Goal: Transaction & Acquisition: Obtain resource

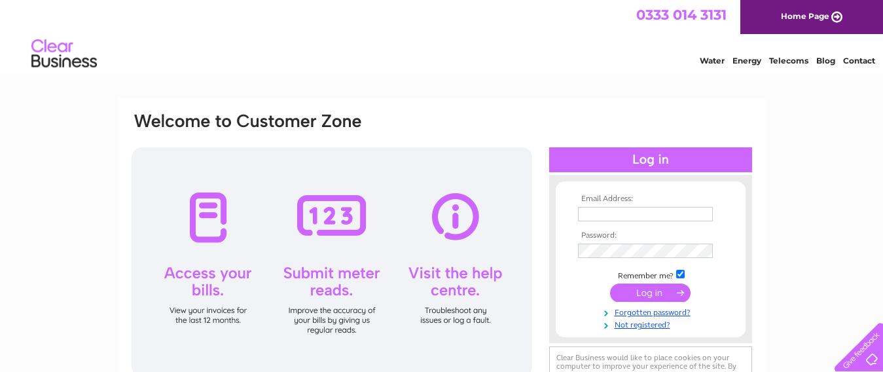
click at [597, 215] on input "text" at bounding box center [645, 214] width 135 height 14
type input "cammafidecoration@gmail.com"
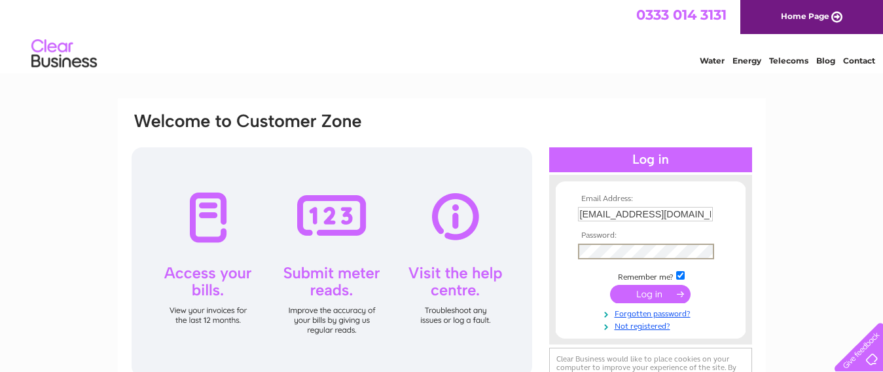
click at [610, 285] on input "submit" at bounding box center [650, 294] width 81 height 18
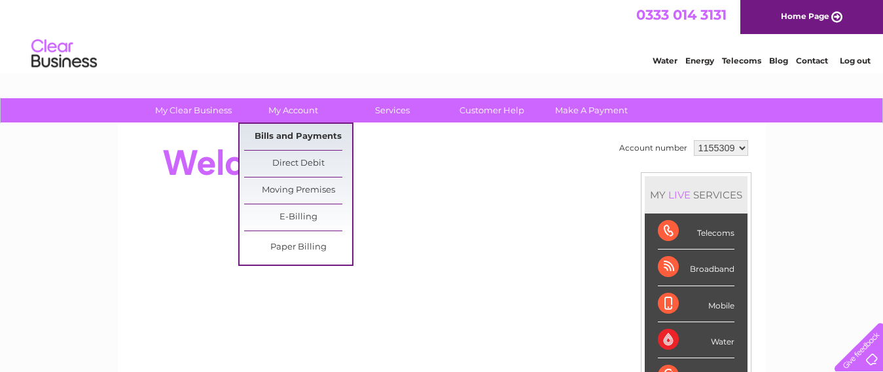
click at [280, 135] on link "Bills and Payments" at bounding box center [298, 137] width 108 height 26
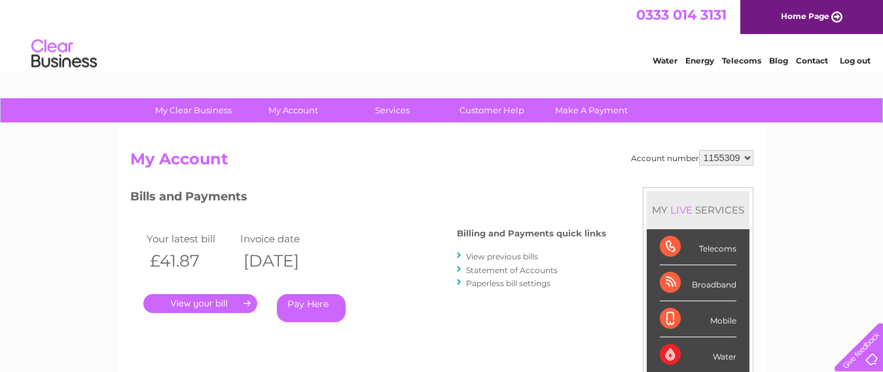
click at [191, 304] on link "." at bounding box center [200, 303] width 114 height 19
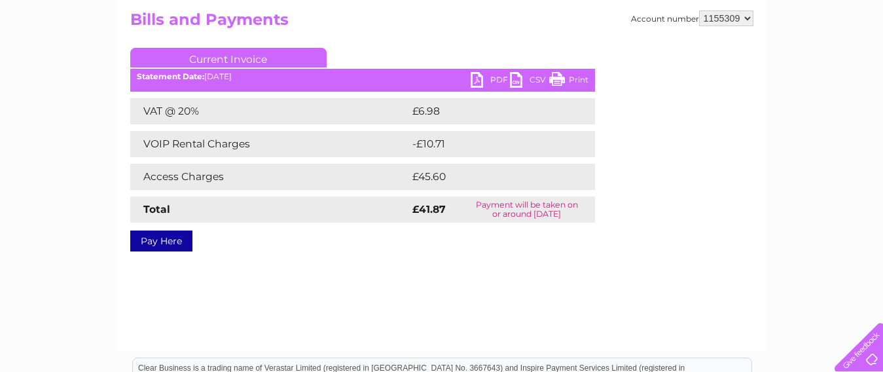
scroll to position [149, 0]
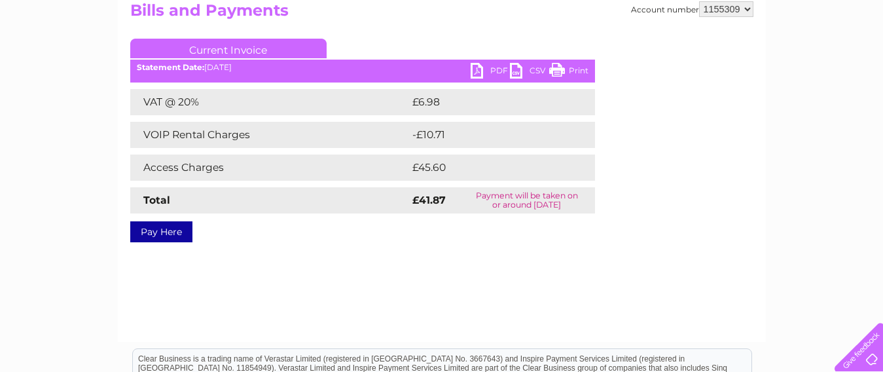
click at [491, 68] on link "PDF" at bounding box center [490, 72] width 39 height 19
click at [562, 71] on link "Print" at bounding box center [568, 72] width 39 height 19
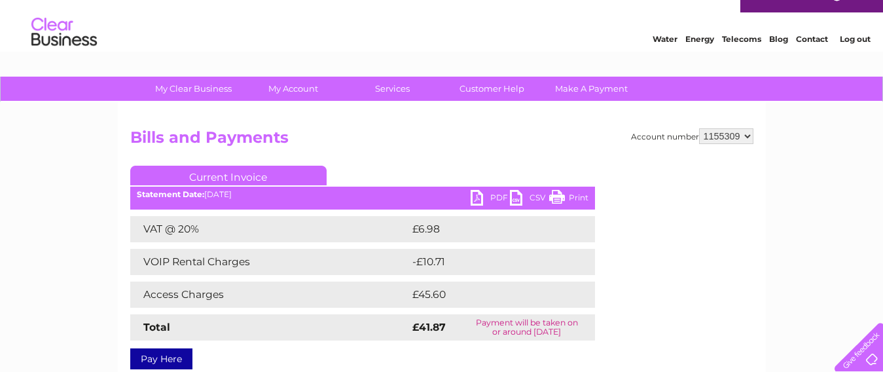
scroll to position [39, 0]
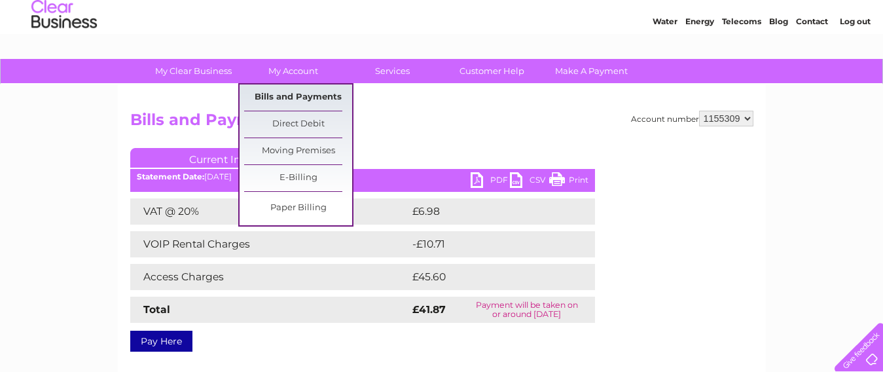
click at [284, 98] on link "Bills and Payments" at bounding box center [298, 97] width 108 height 26
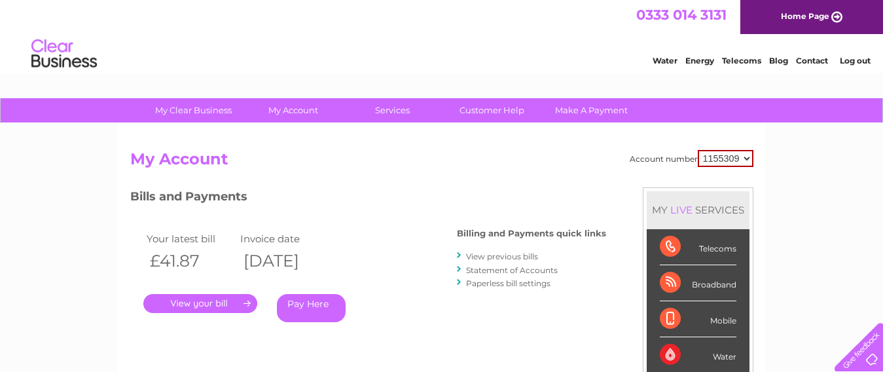
click at [496, 257] on link "View previous bills" at bounding box center [502, 256] width 72 height 10
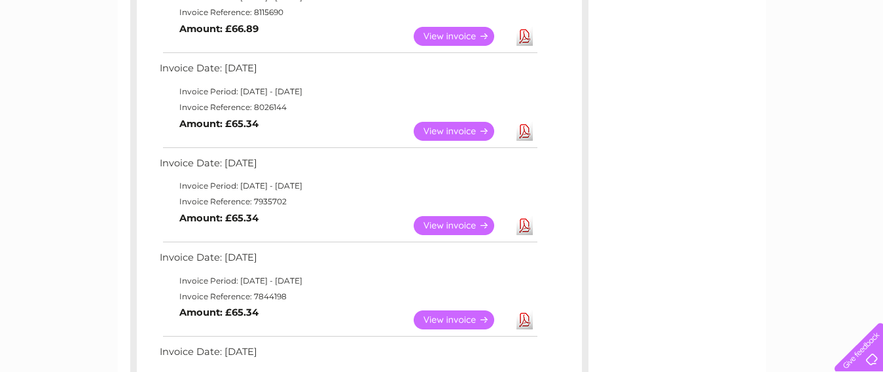
scroll to position [380, 0]
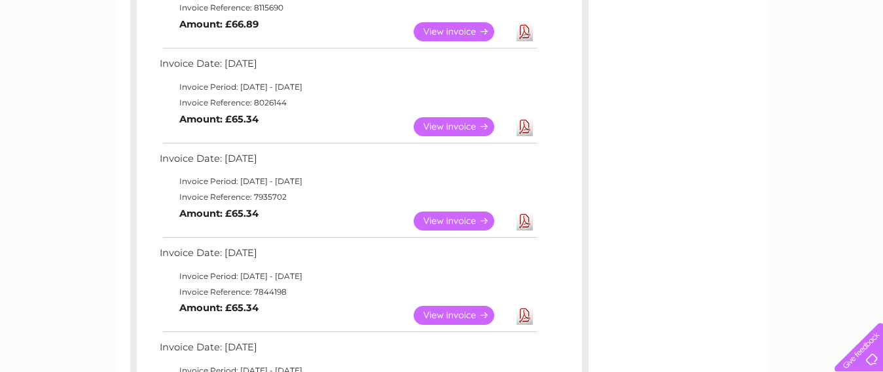
click at [524, 220] on link "Download" at bounding box center [525, 221] width 16 height 19
click at [522, 124] on link "Download" at bounding box center [525, 126] width 16 height 19
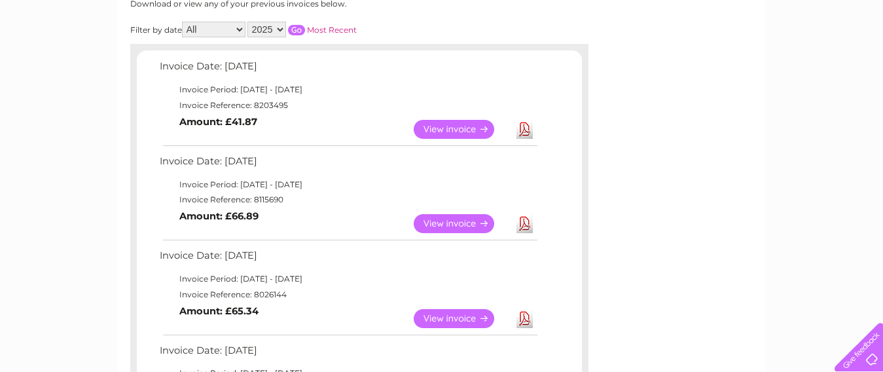
scroll to position [192, 0]
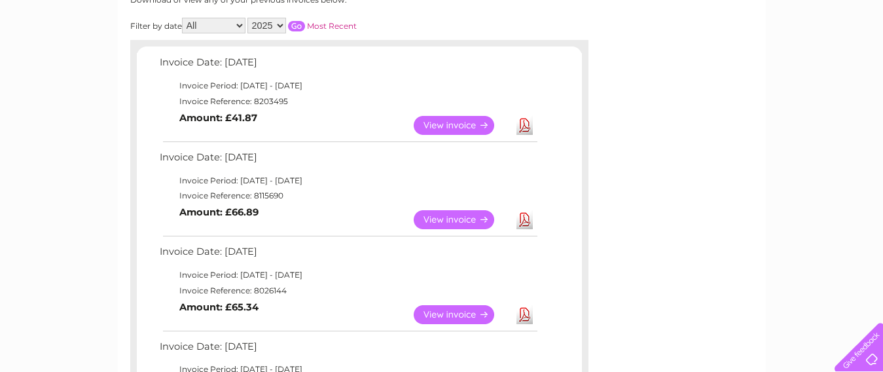
click at [525, 217] on link "Download" at bounding box center [525, 219] width 16 height 19
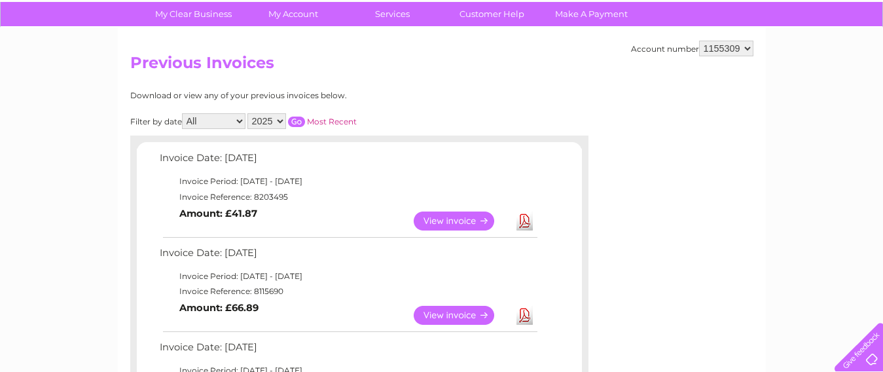
scroll to position [87, 0]
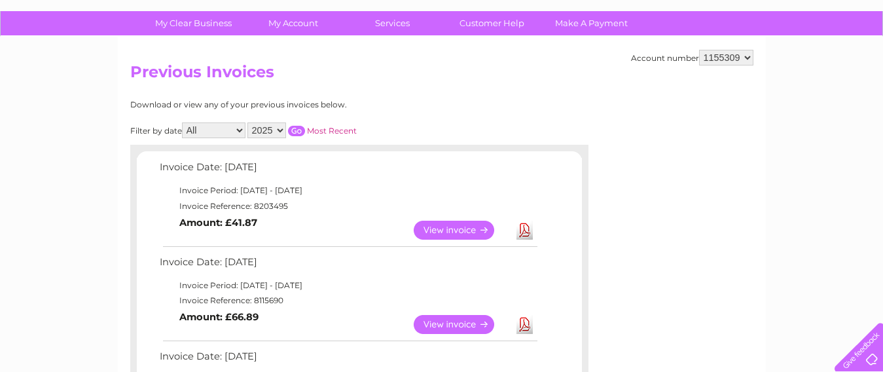
click at [522, 230] on link "Download" at bounding box center [525, 230] width 16 height 19
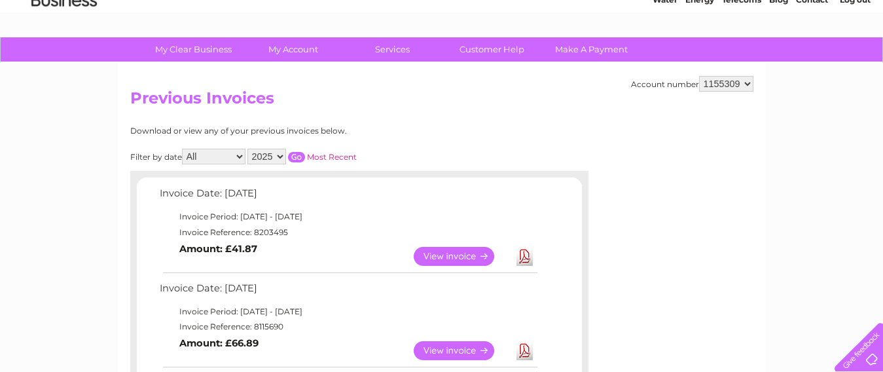
scroll to position [48, 0]
